Goal: Task Accomplishment & Management: Use online tool/utility

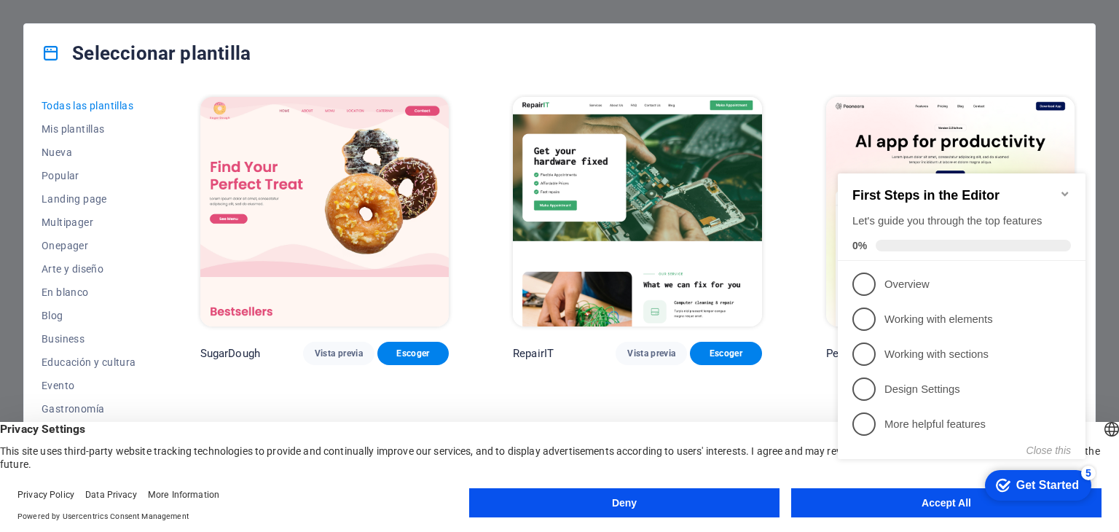
click at [920, 507] on appcues-checklist "Contextual help checklist present on screen" at bounding box center [964, 331] width 265 height 358
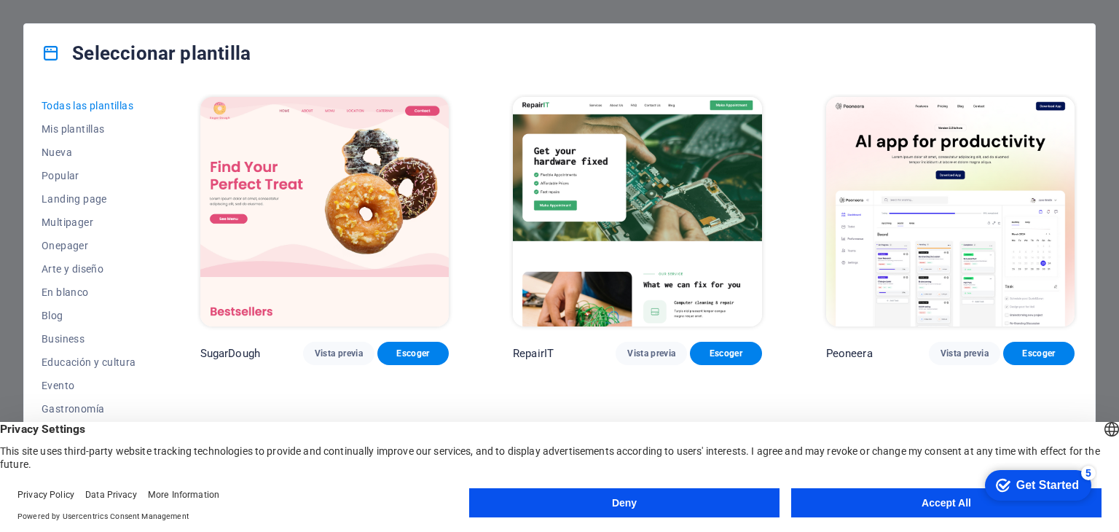
click at [870, 516] on button "Accept All" at bounding box center [946, 502] width 310 height 29
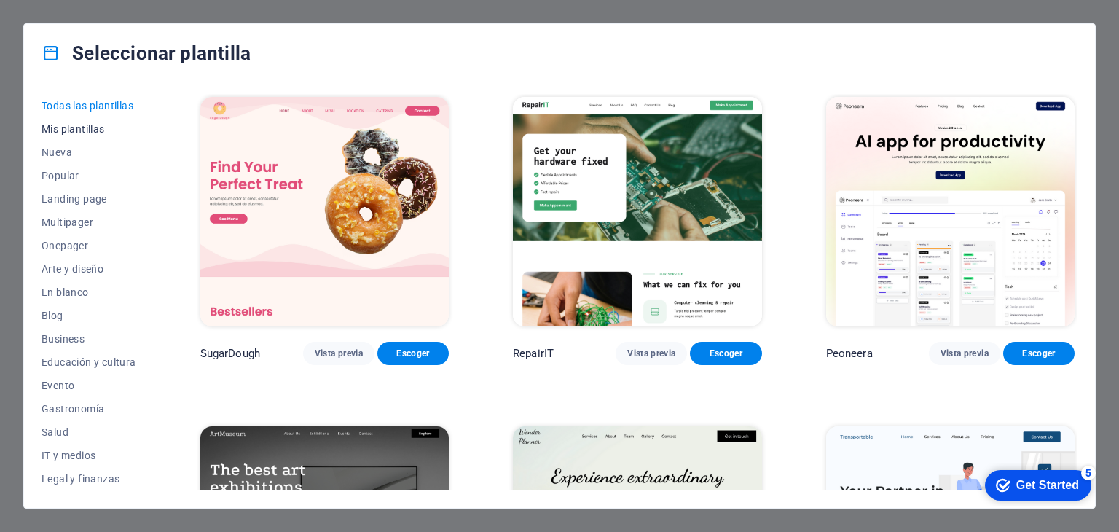
click at [95, 133] on span "Mis plantillas" at bounding box center [89, 129] width 95 height 12
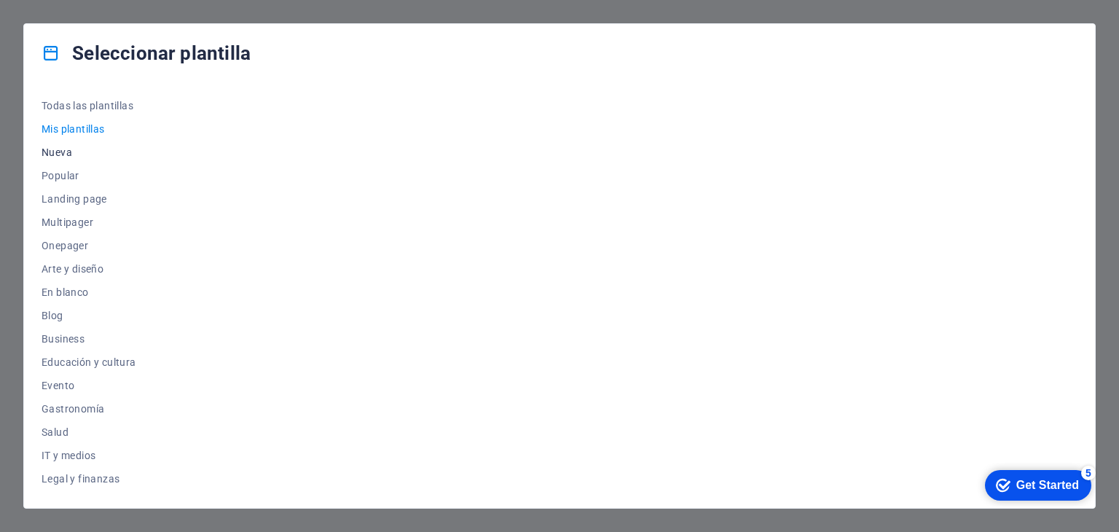
click at [66, 155] on span "Nueva" at bounding box center [89, 152] width 95 height 12
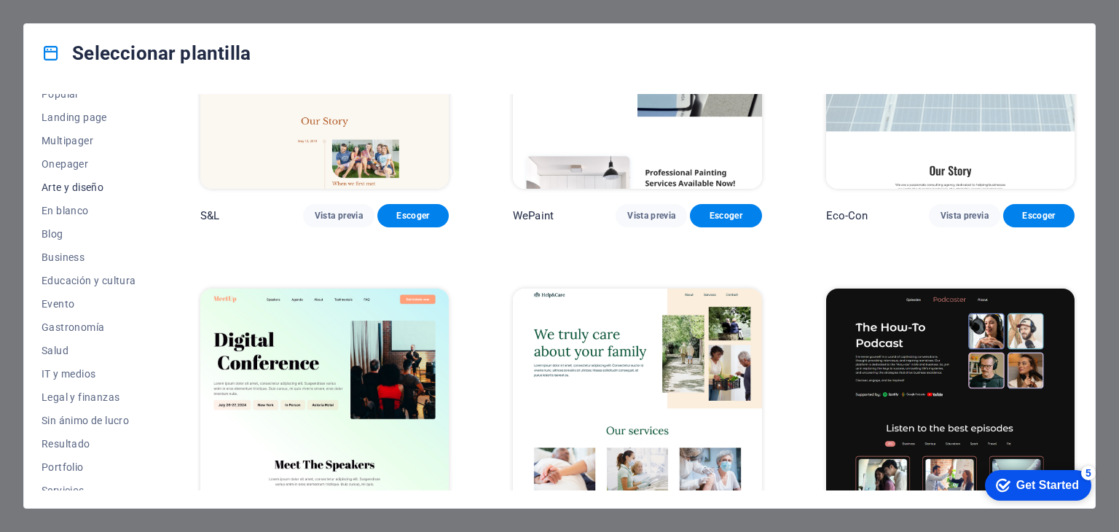
scroll to position [87, 0]
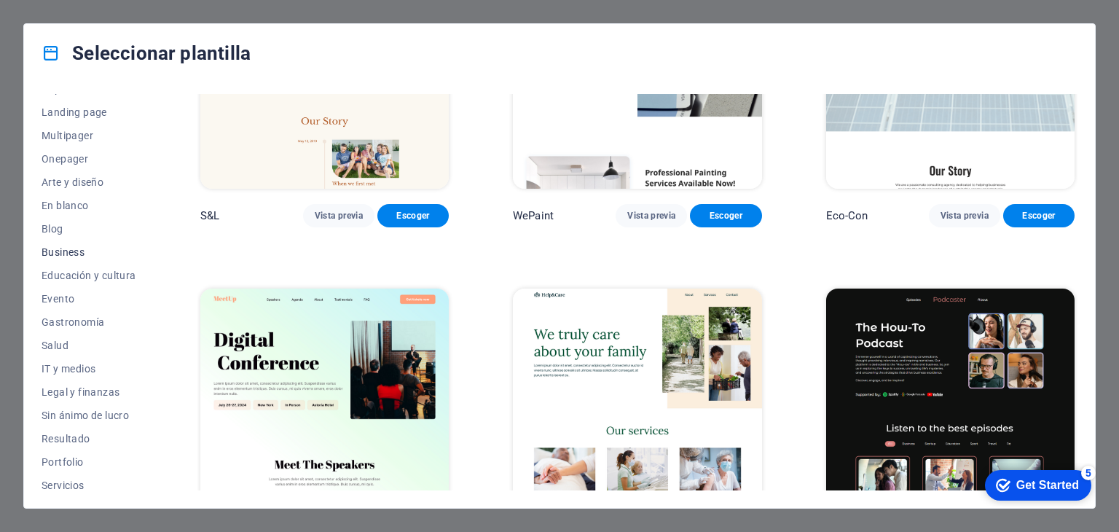
click at [74, 248] on span "Business" at bounding box center [89, 252] width 95 height 12
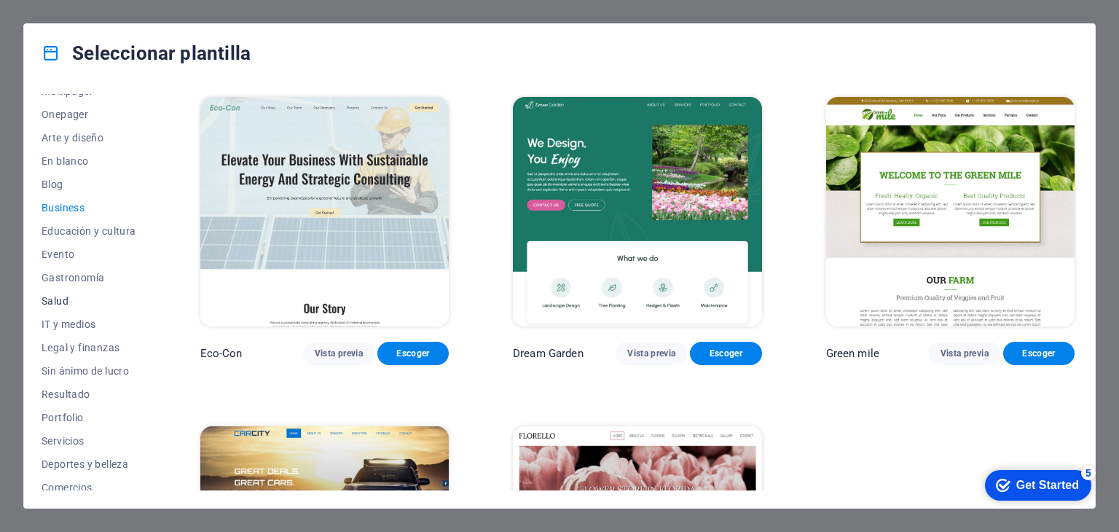
scroll to position [131, 0]
click at [56, 272] on span "Gastronomía" at bounding box center [89, 278] width 95 height 12
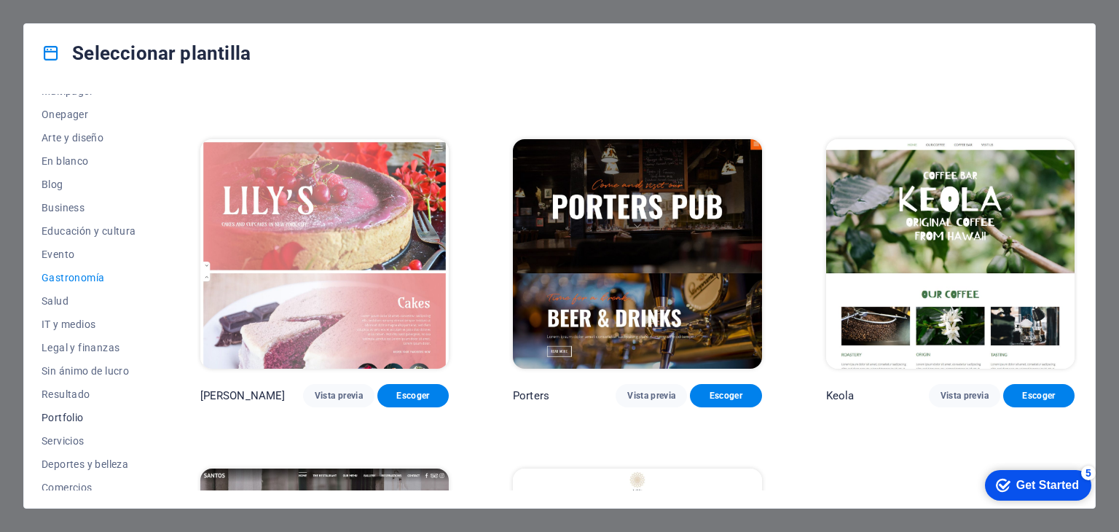
scroll to position [186, 0]
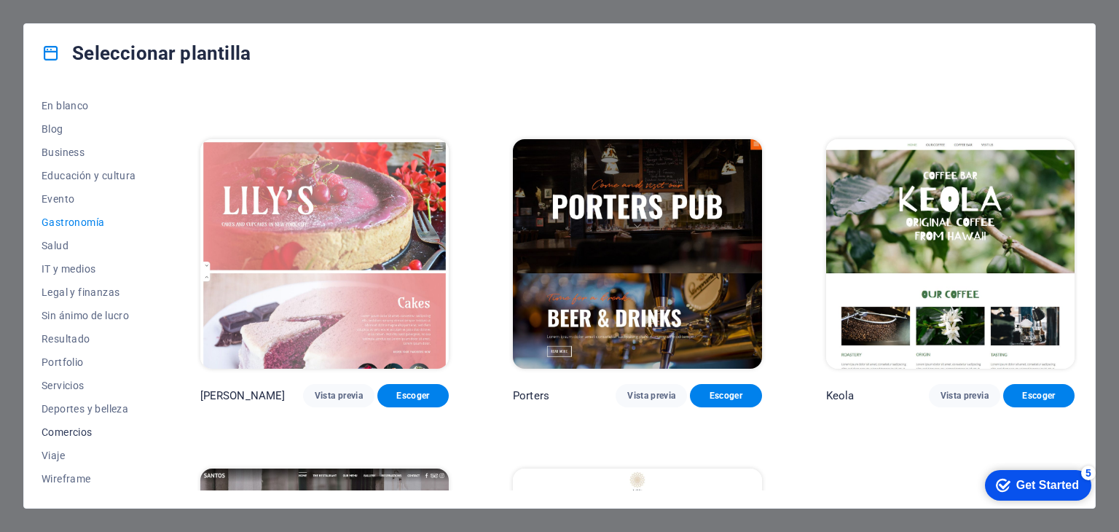
click at [55, 433] on span "Comercios" at bounding box center [89, 432] width 95 height 12
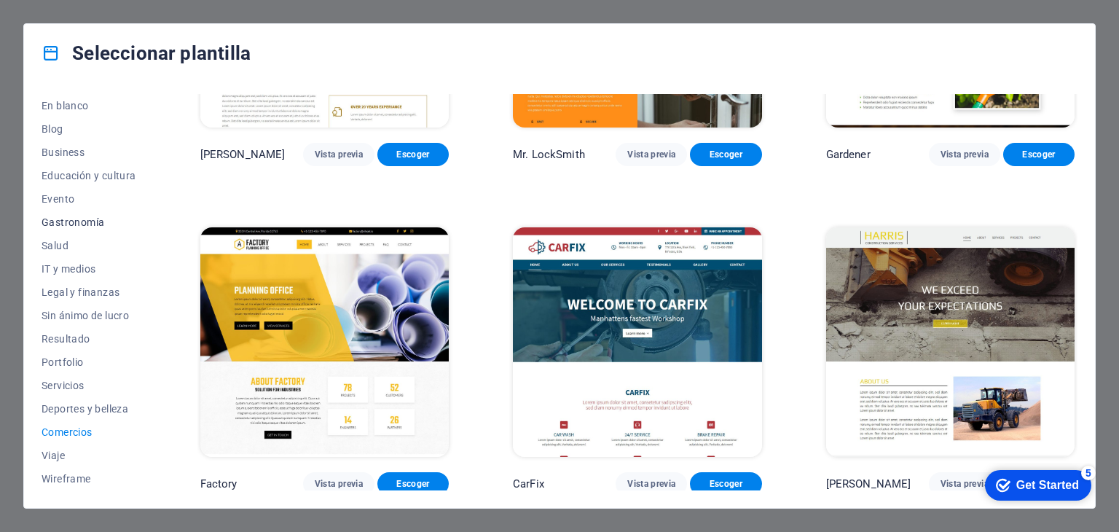
scroll to position [171, 0]
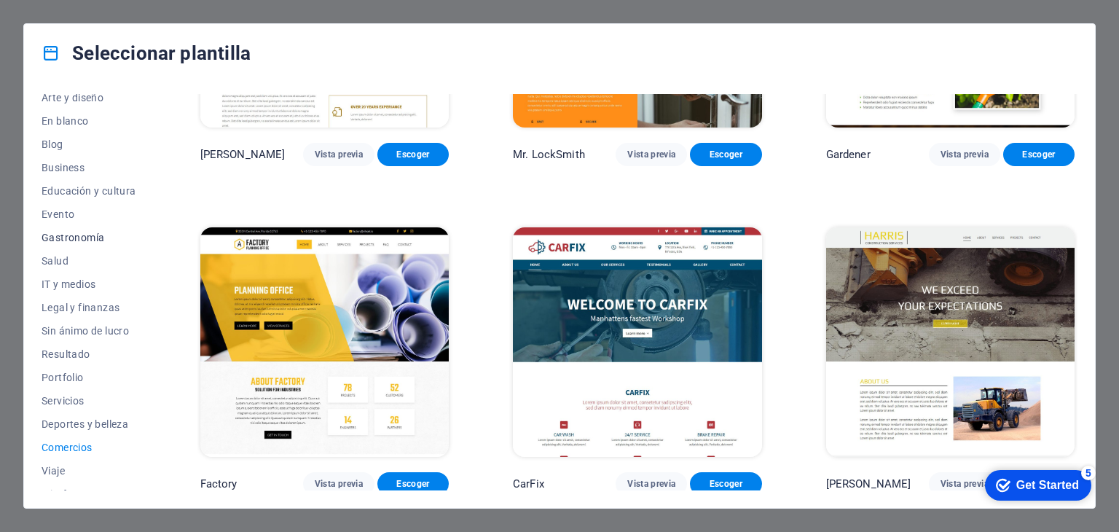
click at [79, 242] on span "Gastronomía" at bounding box center [89, 238] width 95 height 12
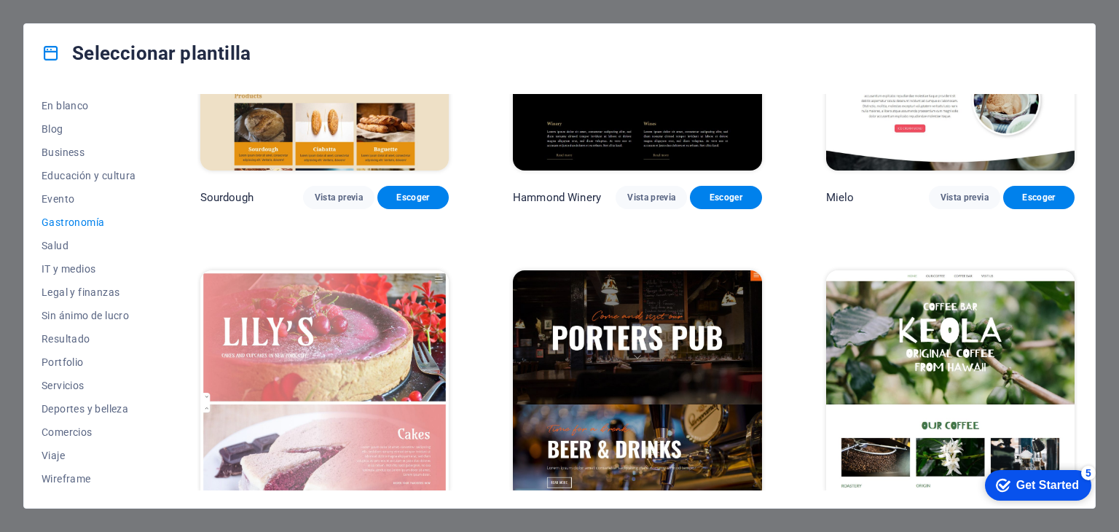
scroll to position [1142, 0]
click at [55, 112] on button "En blanco" at bounding box center [89, 105] width 95 height 23
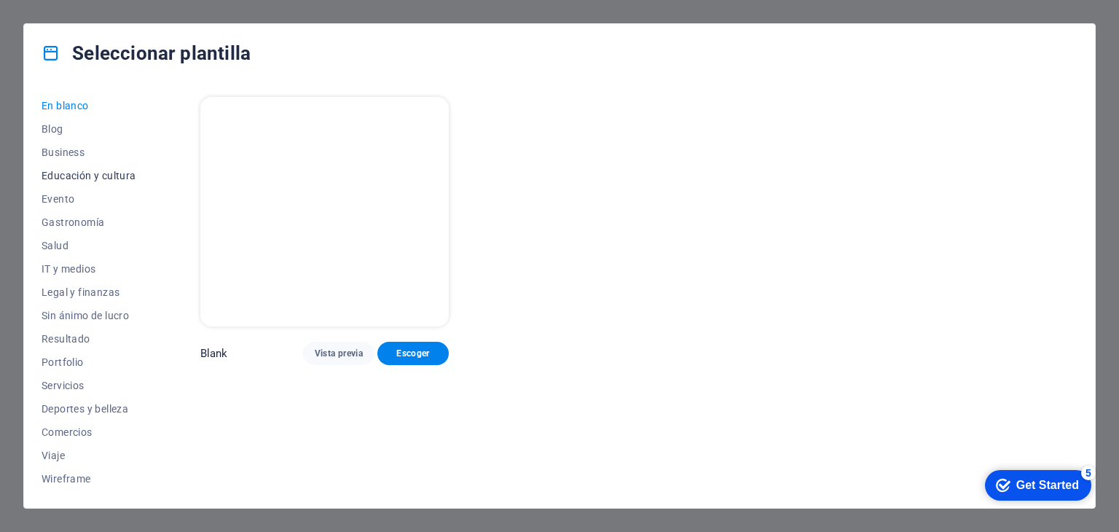
scroll to position [0, 0]
click at [55, 111] on button "Todas las plantillas" at bounding box center [89, 105] width 95 height 23
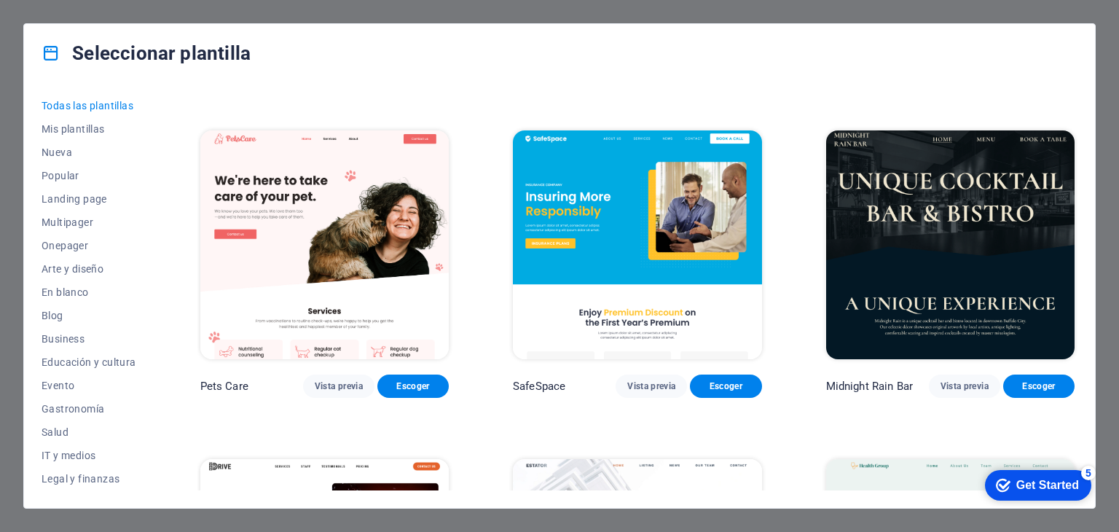
scroll to position [2646, 0]
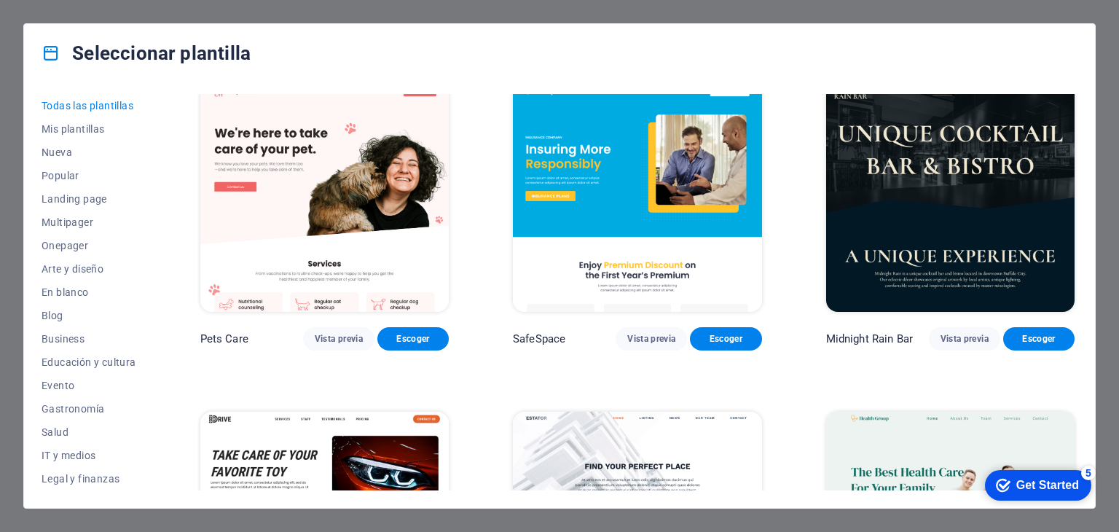
click at [629, 197] on img at bounding box center [637, 197] width 248 height 229
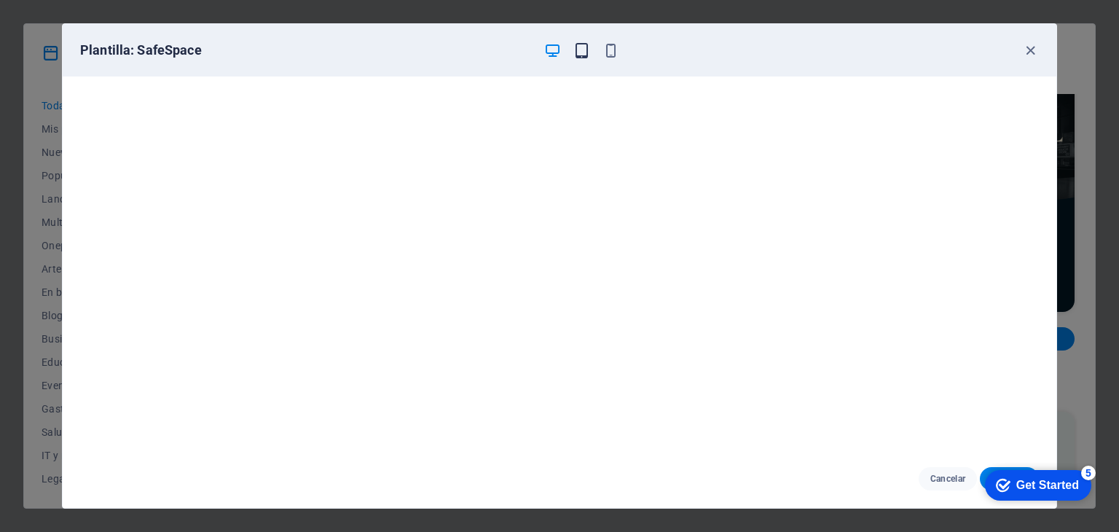
click at [579, 52] on icon "button" at bounding box center [581, 50] width 17 height 17
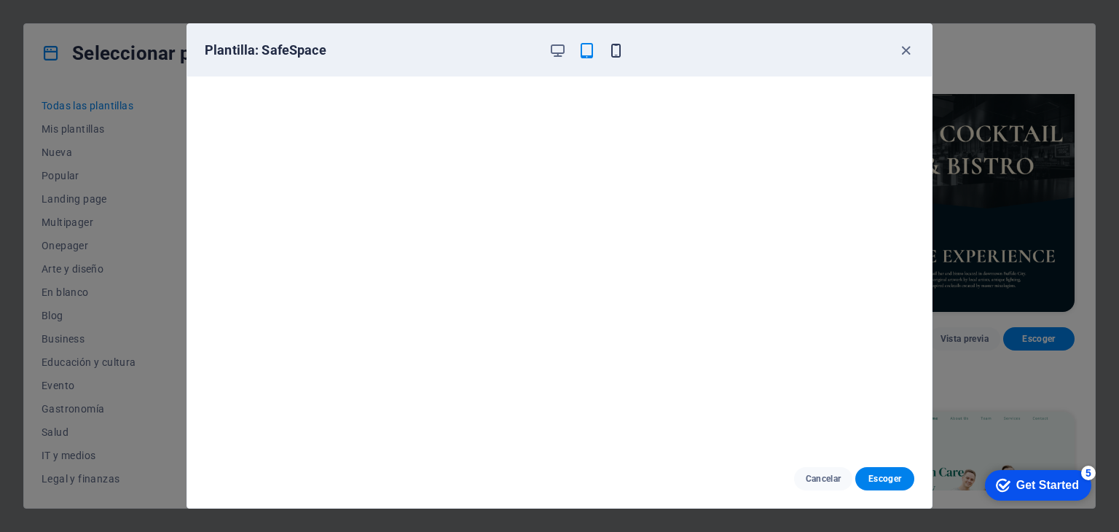
click at [618, 47] on icon "button" at bounding box center [616, 50] width 17 height 17
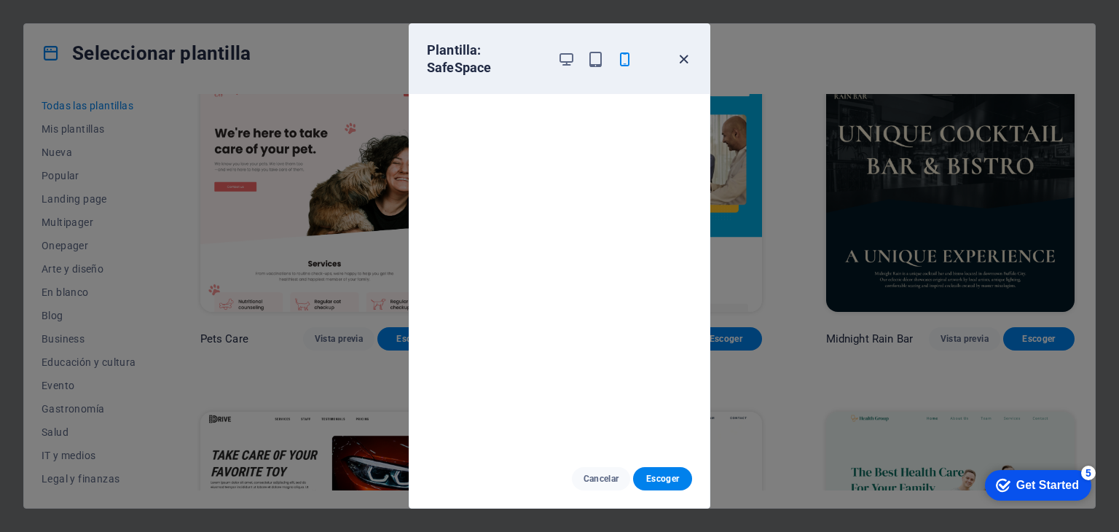
click at [682, 66] on icon "button" at bounding box center [683, 59] width 17 height 17
